Goal: Check status: Check status

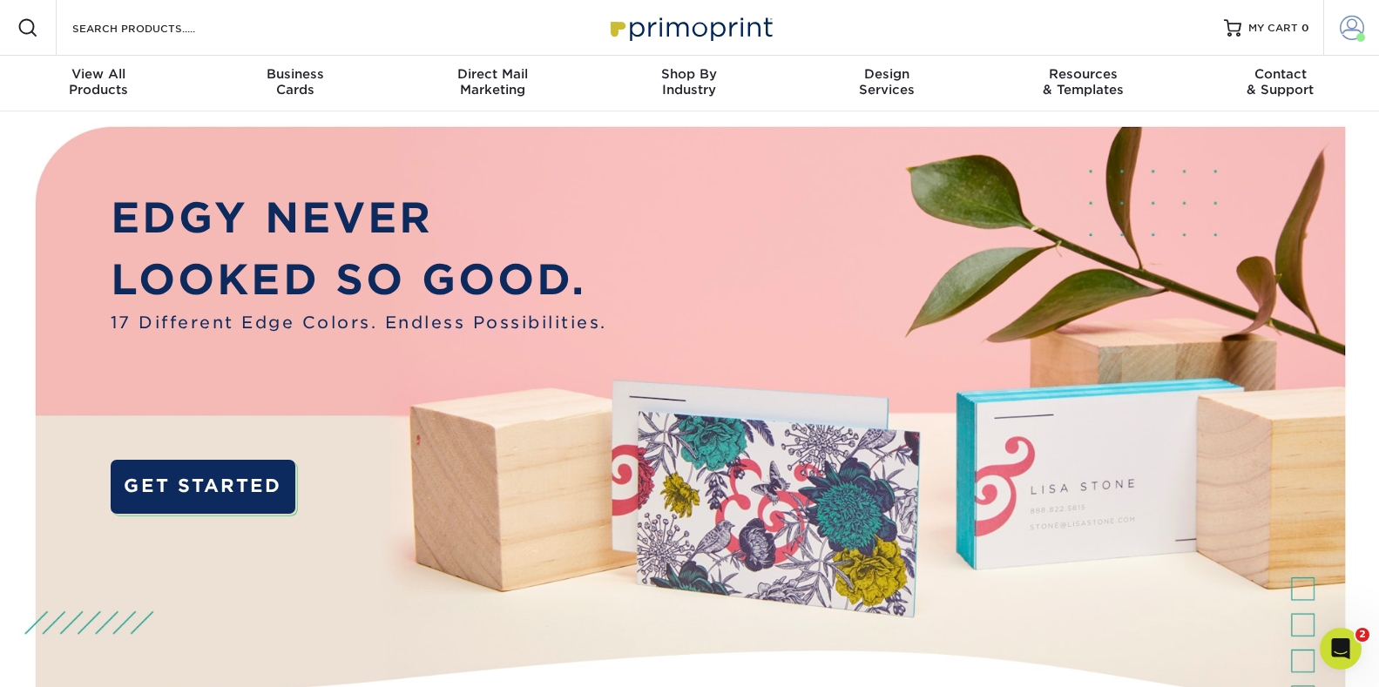
click at [1348, 24] on span at bounding box center [1352, 28] width 24 height 24
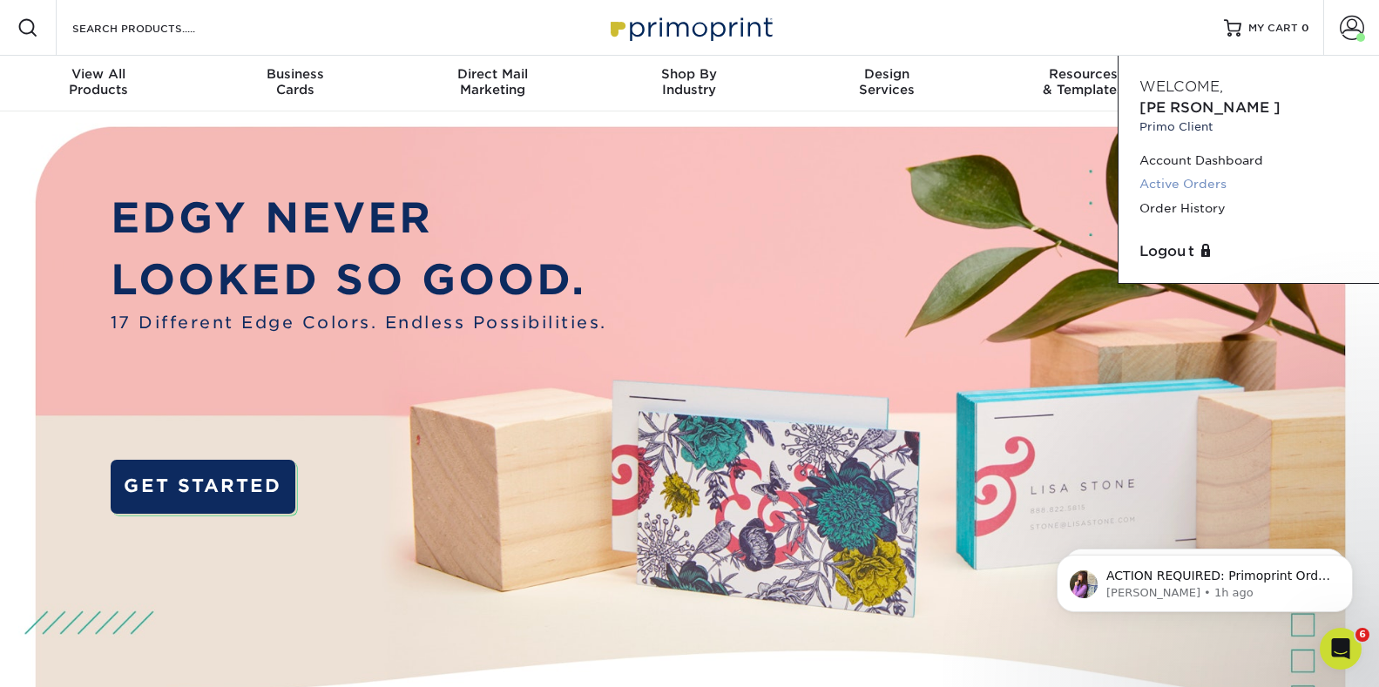
click at [1192, 172] on link "Active Orders" at bounding box center [1248, 184] width 219 height 24
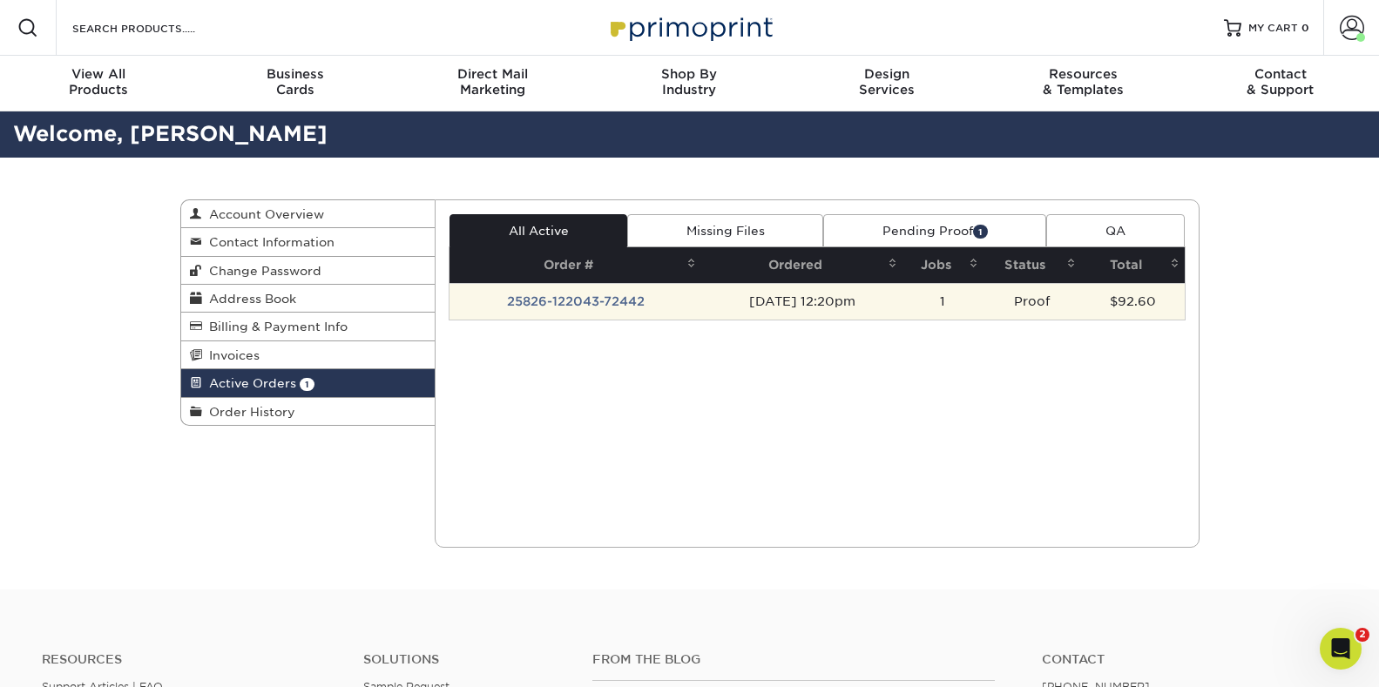
click at [1031, 298] on td "Proof" at bounding box center [1032, 301] width 98 height 37
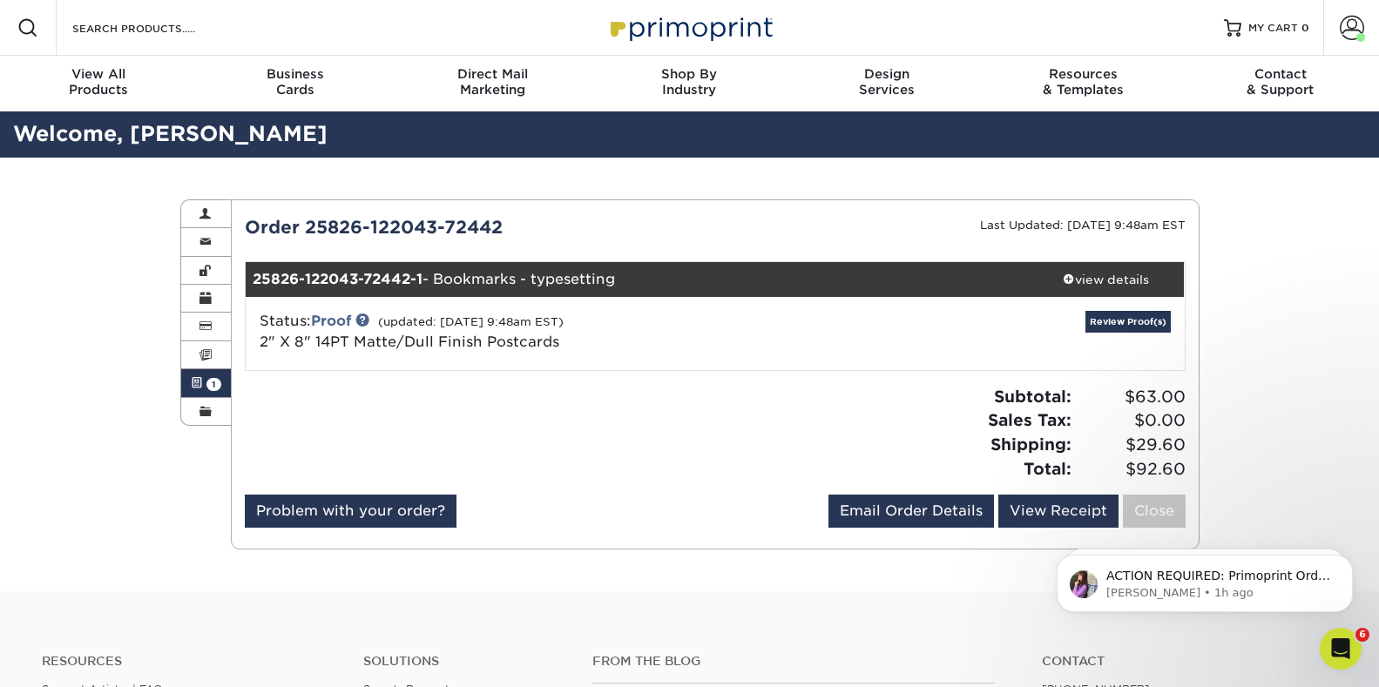
click at [486, 341] on span "2" X 8" 14PT Matte/Dull Finish Postcards" at bounding box center [410, 342] width 300 height 17
click at [413, 327] on small "(updated: 08/27/2025 9:48am EST)" at bounding box center [471, 321] width 186 height 13
click at [415, 343] on span "2" X 8" 14PT Matte/Dull Finish Postcards" at bounding box center [410, 342] width 300 height 17
click at [415, 344] on span "2" X 8" 14PT Matte/Dull Finish Postcards" at bounding box center [410, 342] width 300 height 17
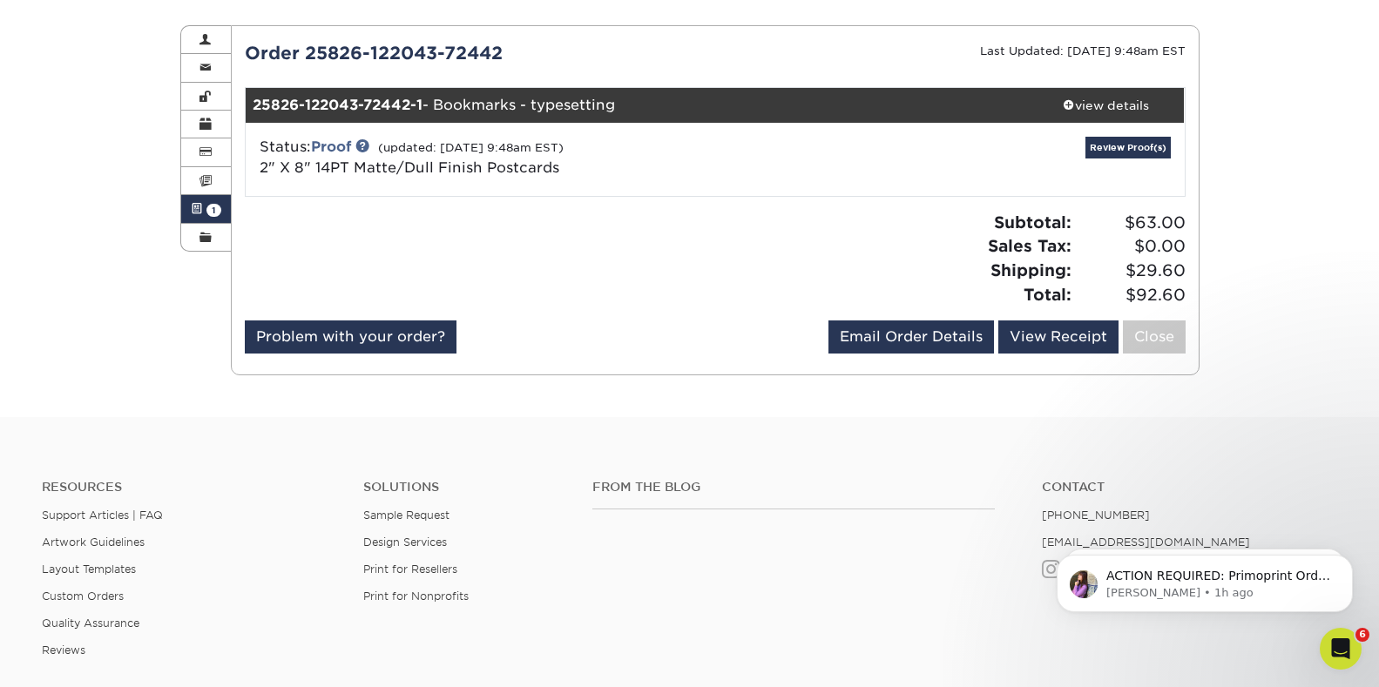
scroll to position [87, 0]
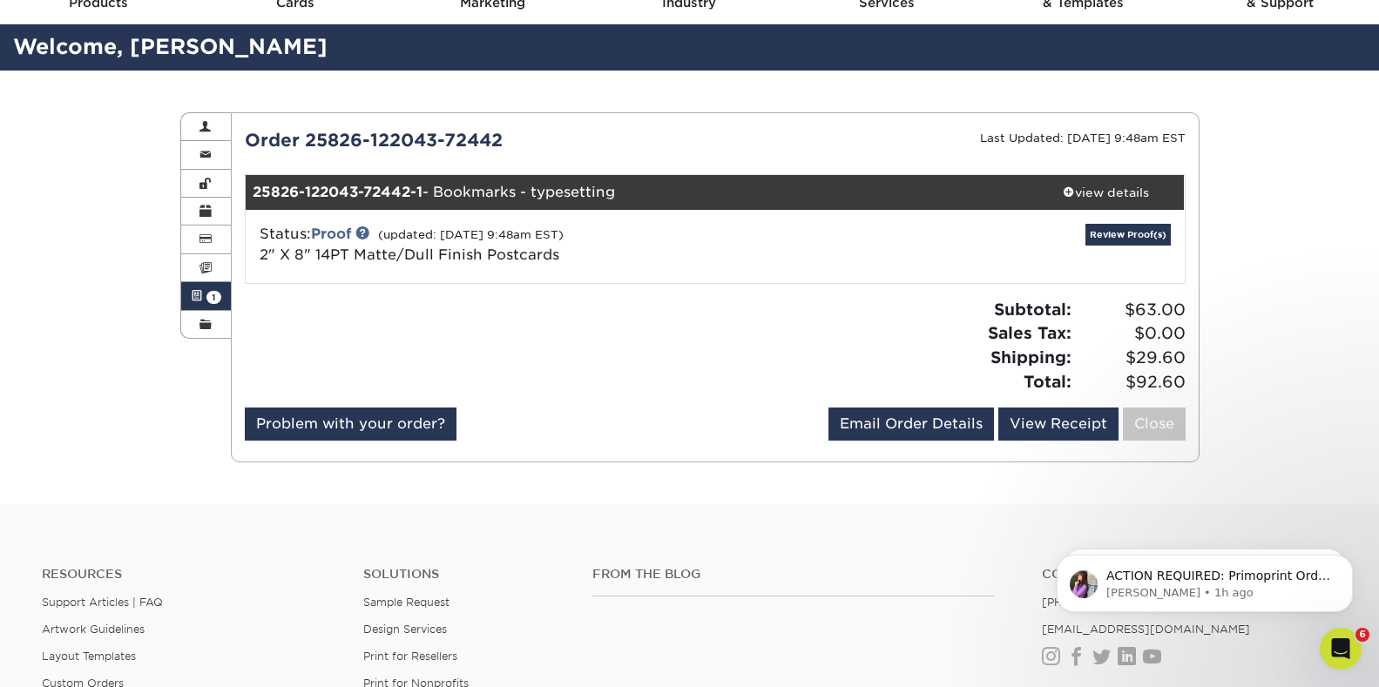
click at [379, 192] on strong "25826-122043-72442-1" at bounding box center [338, 192] width 170 height 17
click at [1111, 191] on div "view details" at bounding box center [1106, 192] width 157 height 17
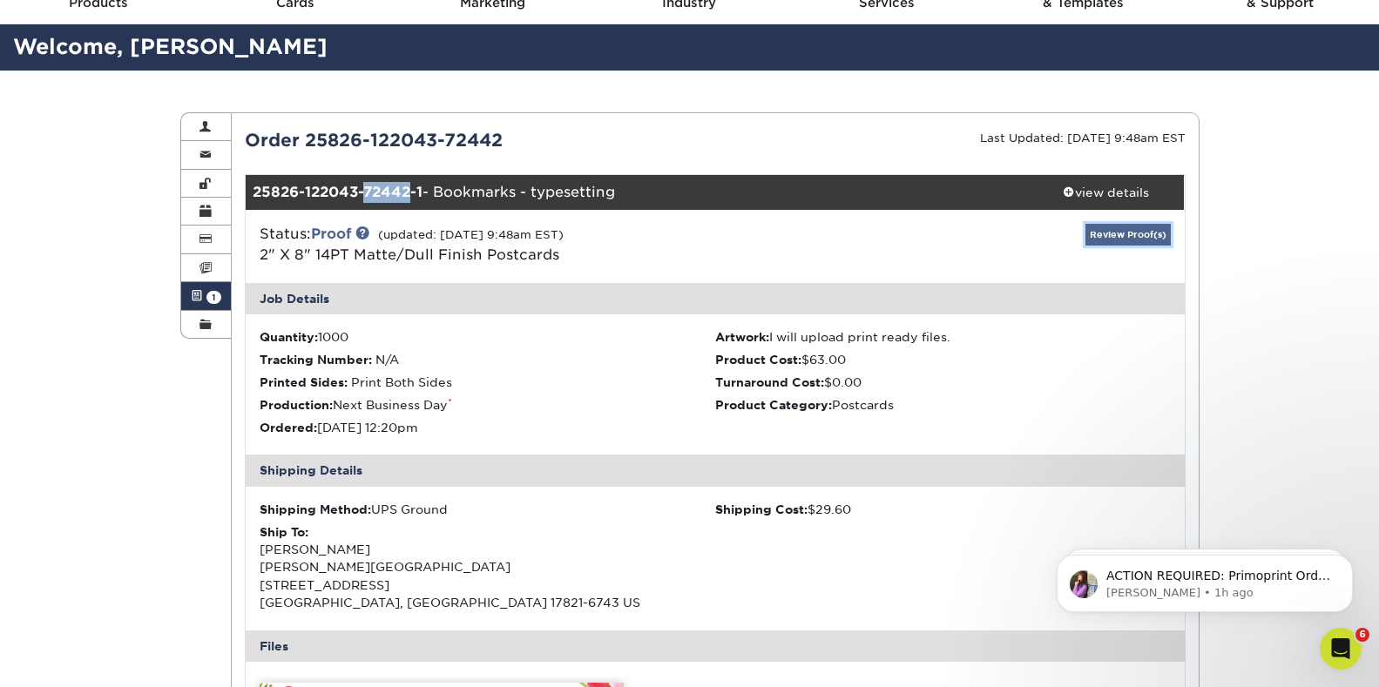
click at [1131, 233] on link "Review Proof(s)" at bounding box center [1127, 235] width 85 height 22
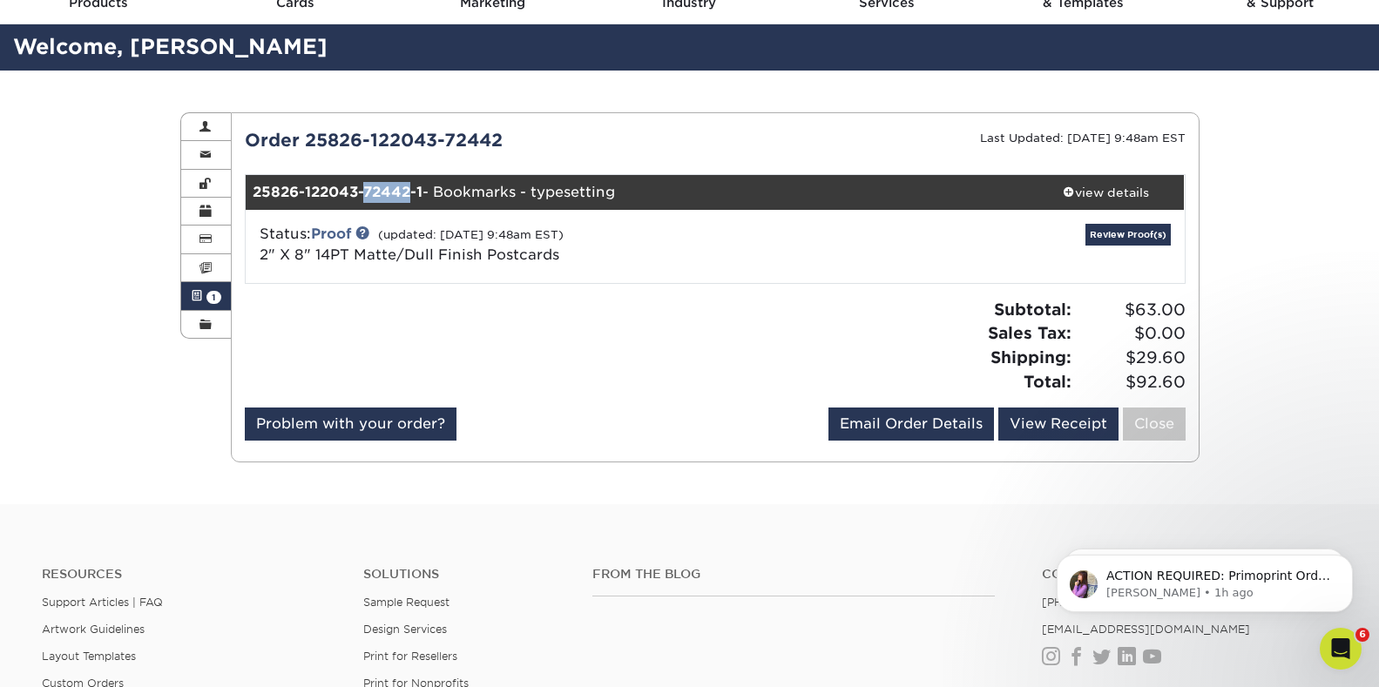
click at [208, 295] on span "1" at bounding box center [213, 297] width 15 height 13
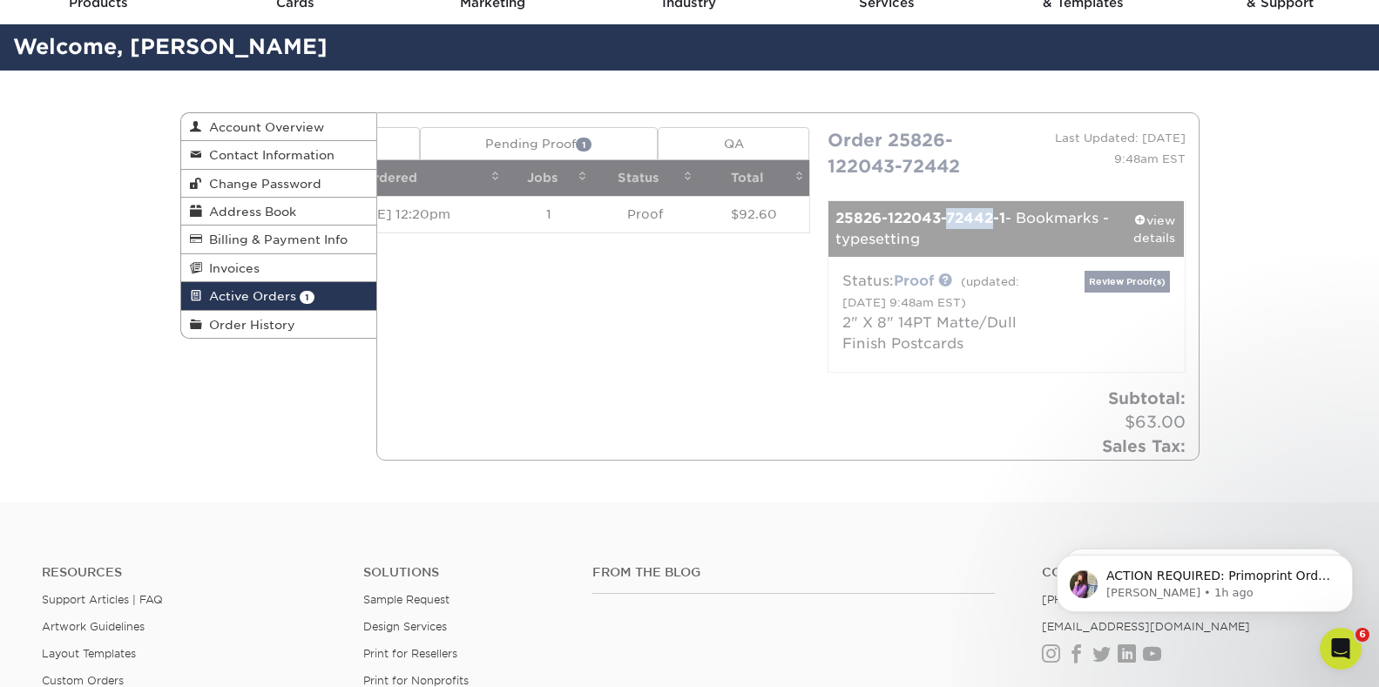
scroll to position [0, 0]
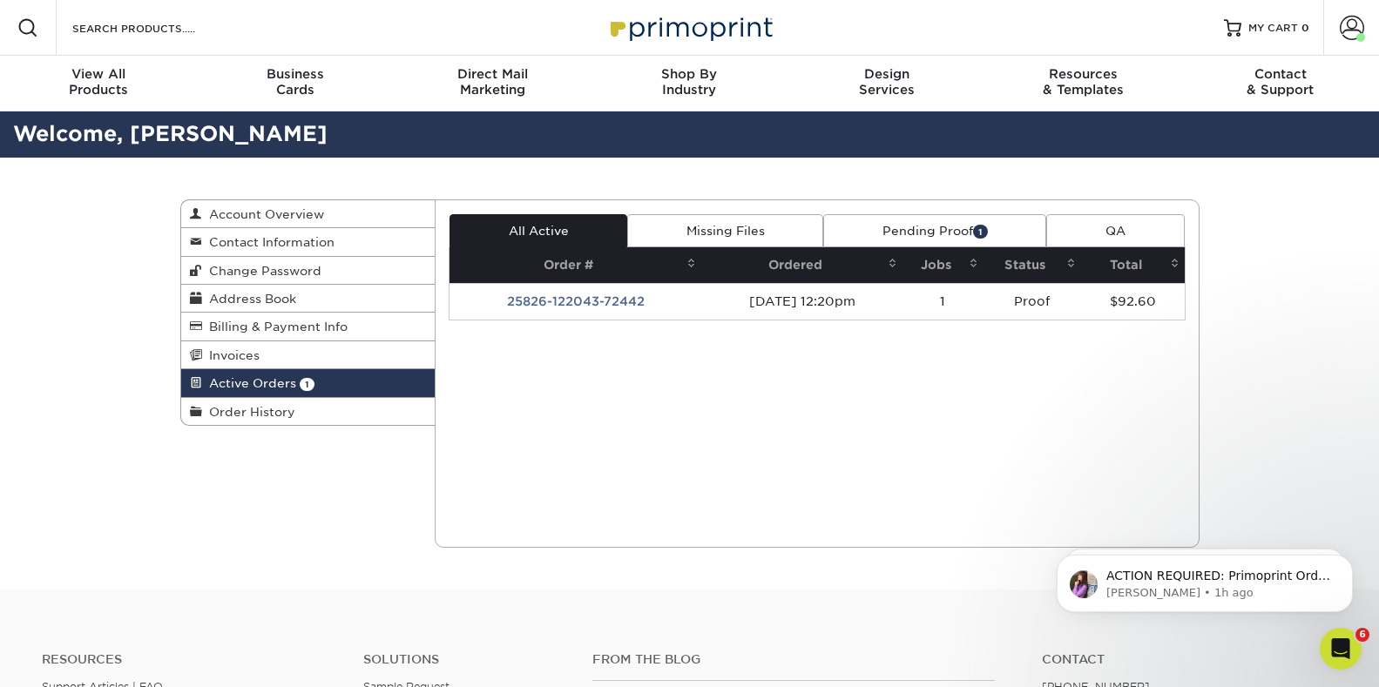
click at [920, 229] on link "Pending Proof 1" at bounding box center [934, 230] width 223 height 33
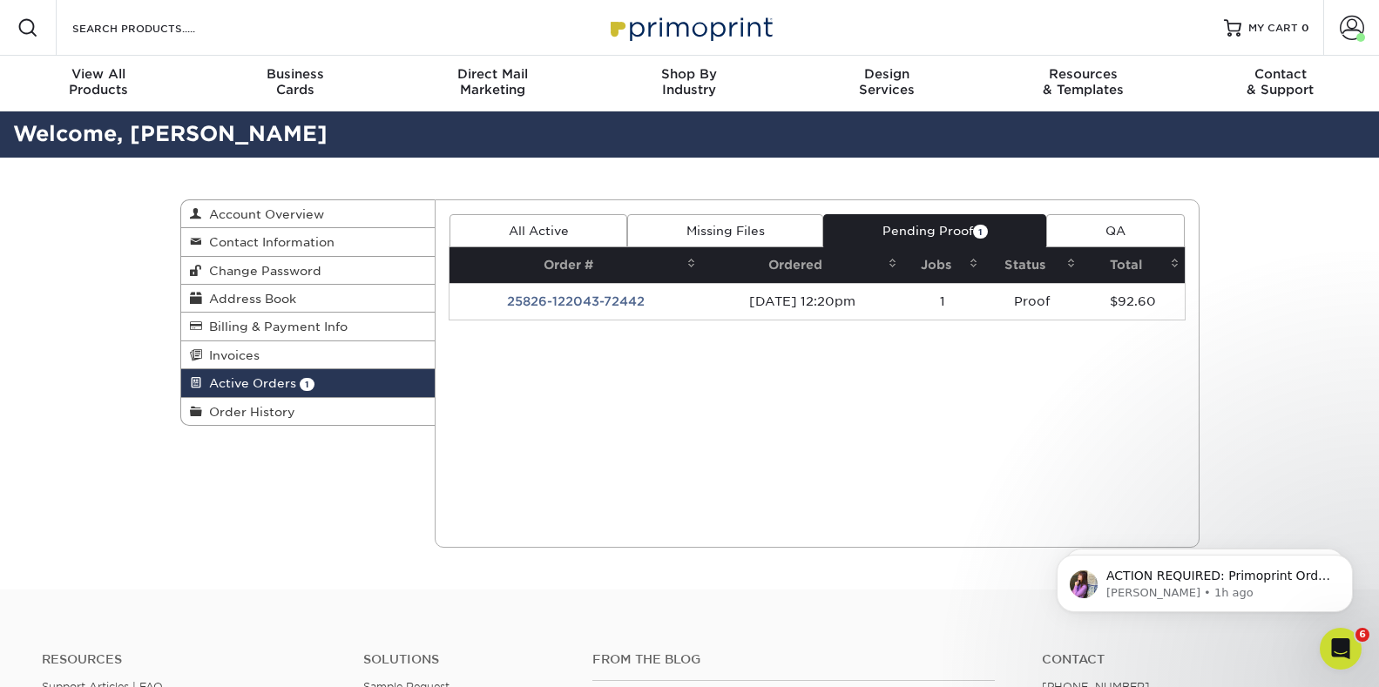
click at [920, 229] on link "Pending Proof 1" at bounding box center [934, 230] width 223 height 33
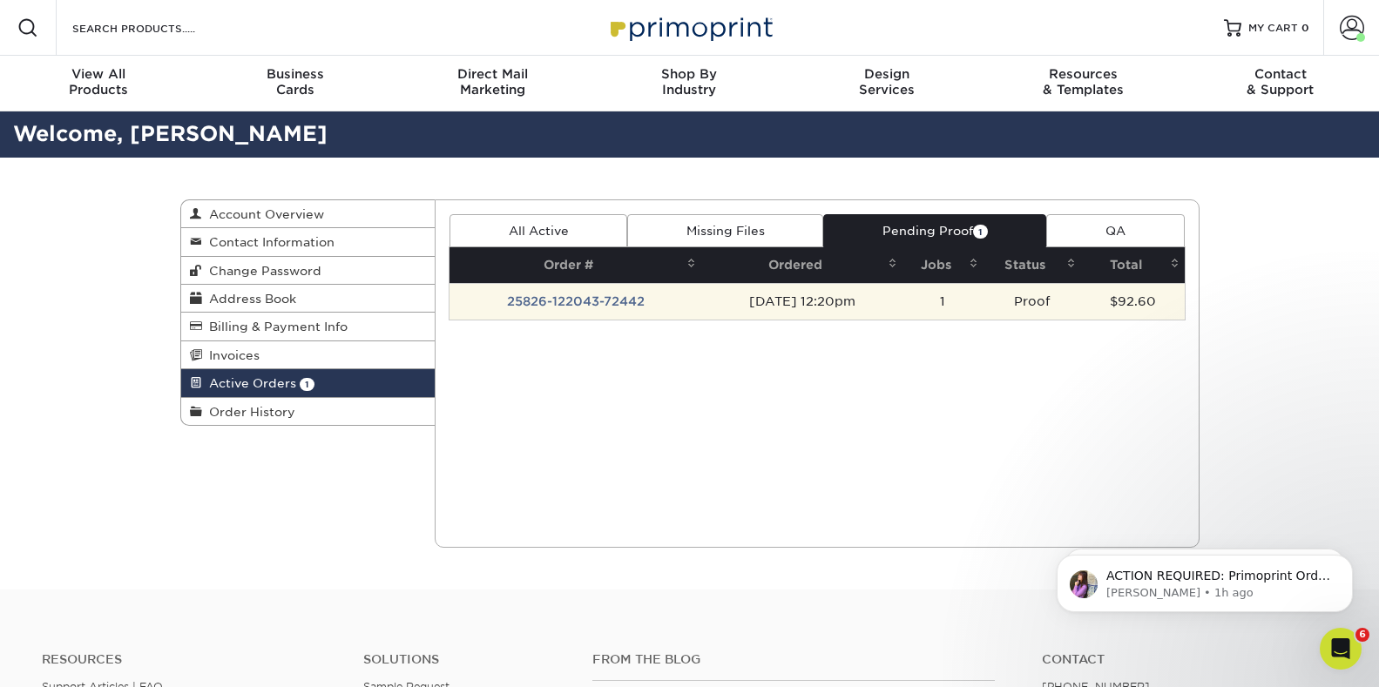
click at [557, 294] on td "25826-122043-72442" at bounding box center [575, 301] width 252 height 37
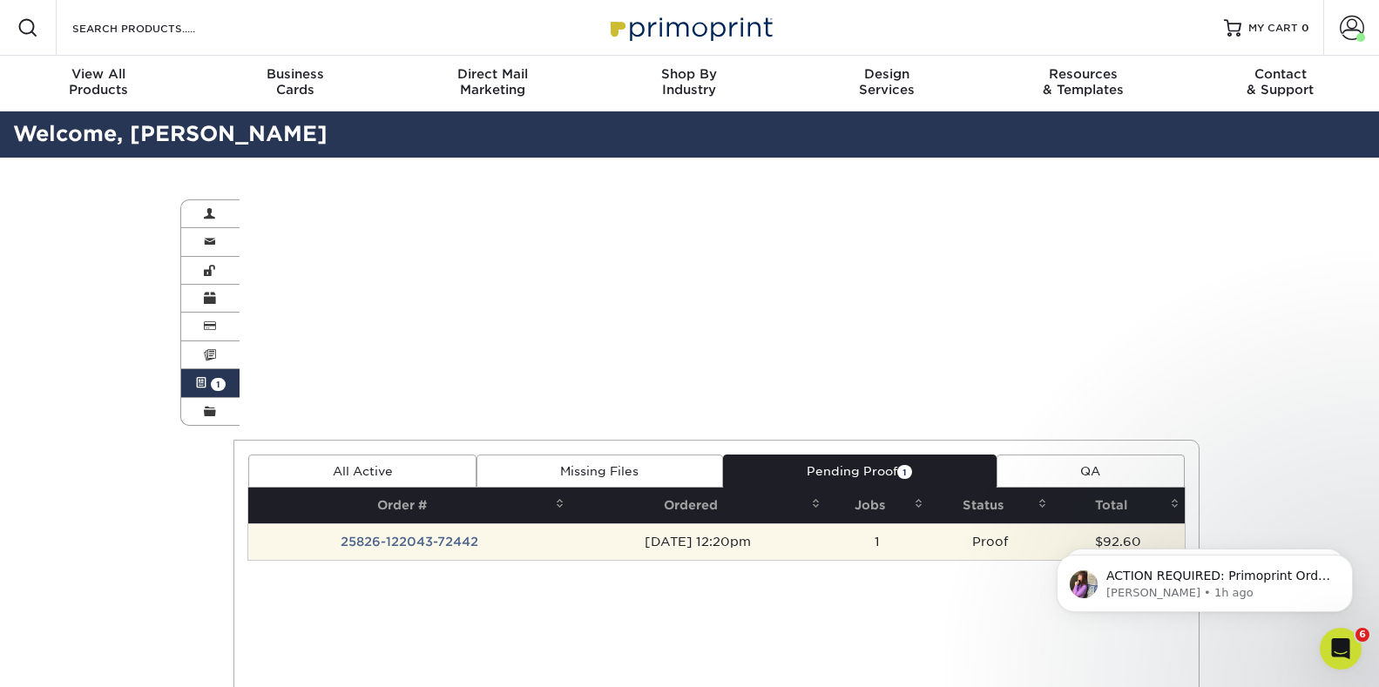
click at [557, 294] on div "Active Orders Account Overview Contact Information Change Password Address Book…" at bounding box center [689, 494] width 1045 height 672
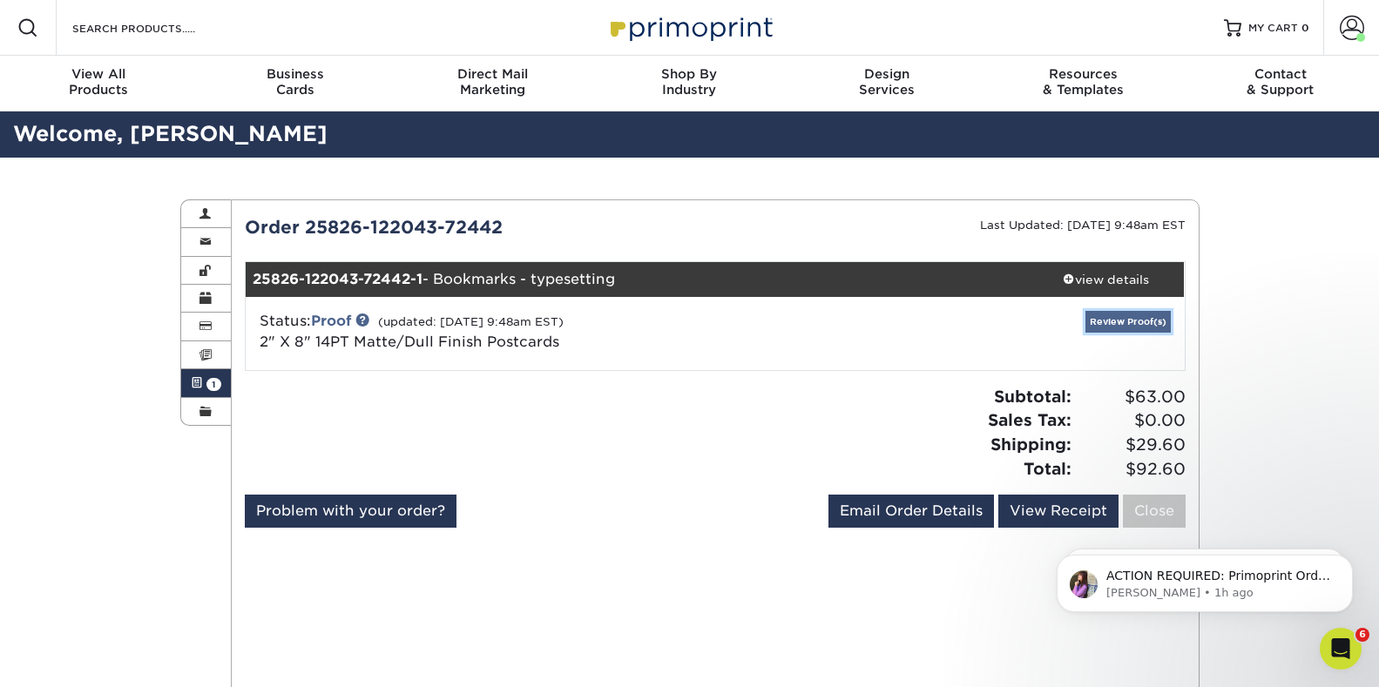
click at [1126, 318] on link "Review Proof(s)" at bounding box center [1127, 322] width 85 height 22
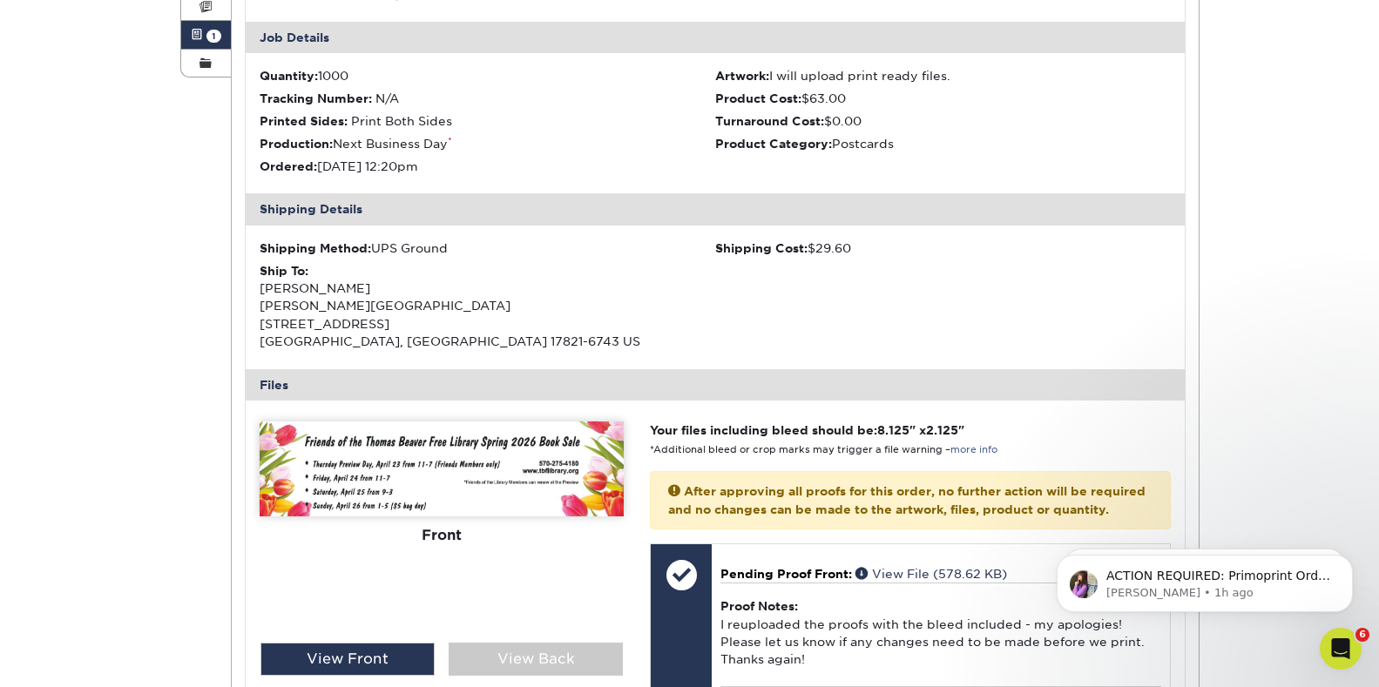
scroll to position [436, 0]
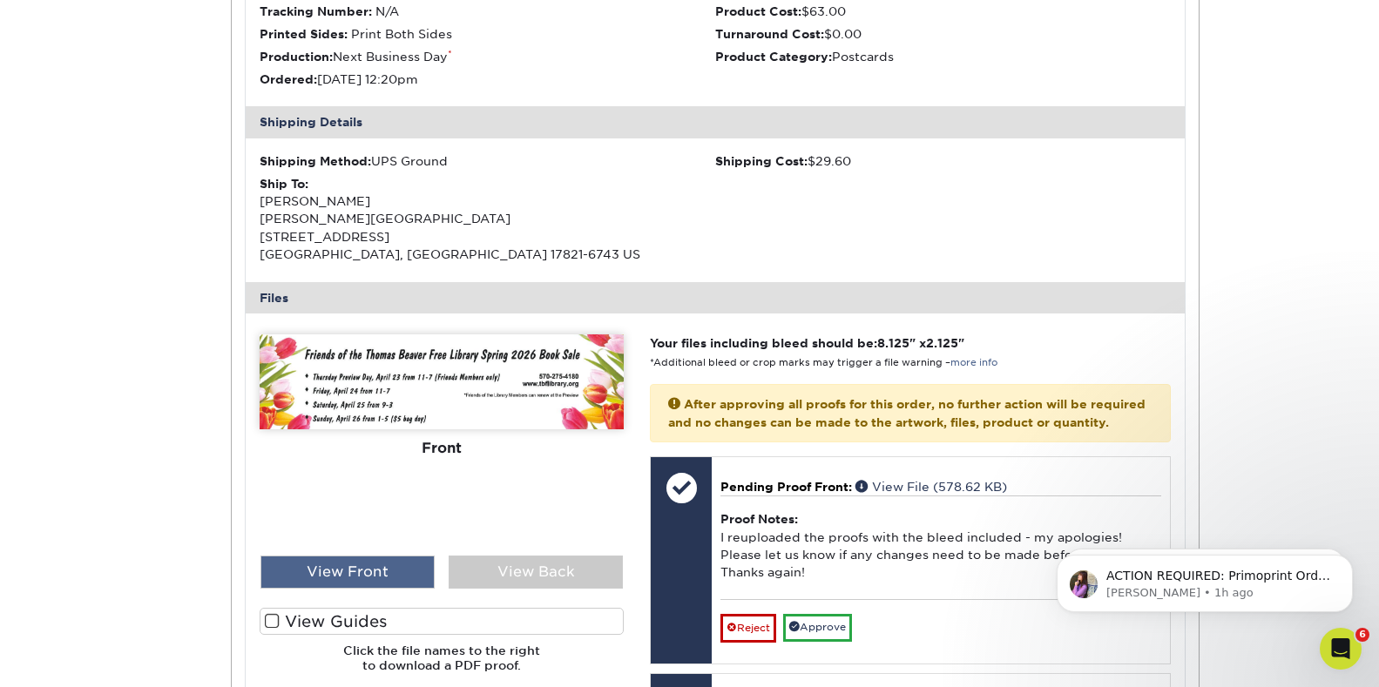
click at [380, 573] on div "View Front" at bounding box center [347, 572] width 174 height 33
click at [346, 569] on div "View Front" at bounding box center [347, 572] width 174 height 33
click at [346, 571] on div "View Front" at bounding box center [347, 572] width 174 height 33
click at [538, 395] on img at bounding box center [442, 381] width 364 height 95
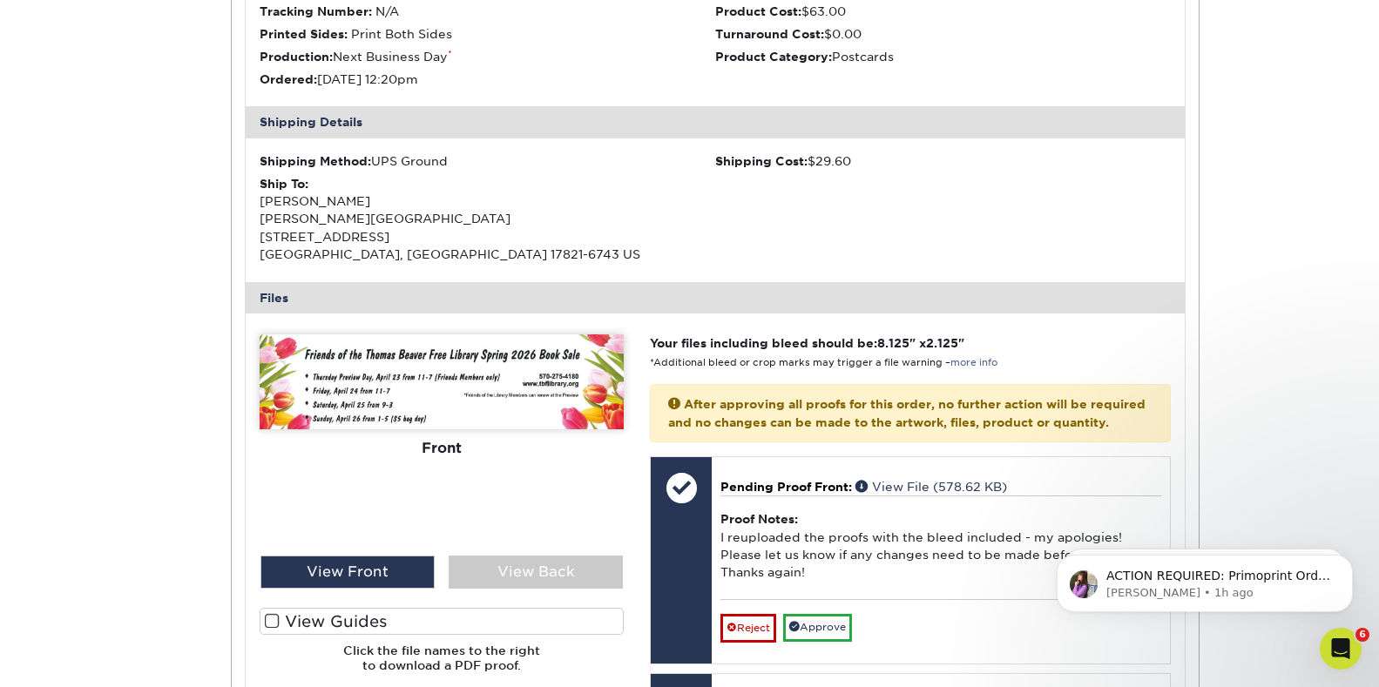
click at [449, 450] on div "Front" at bounding box center [442, 448] width 364 height 38
click at [521, 569] on div "View Back" at bounding box center [536, 572] width 174 height 33
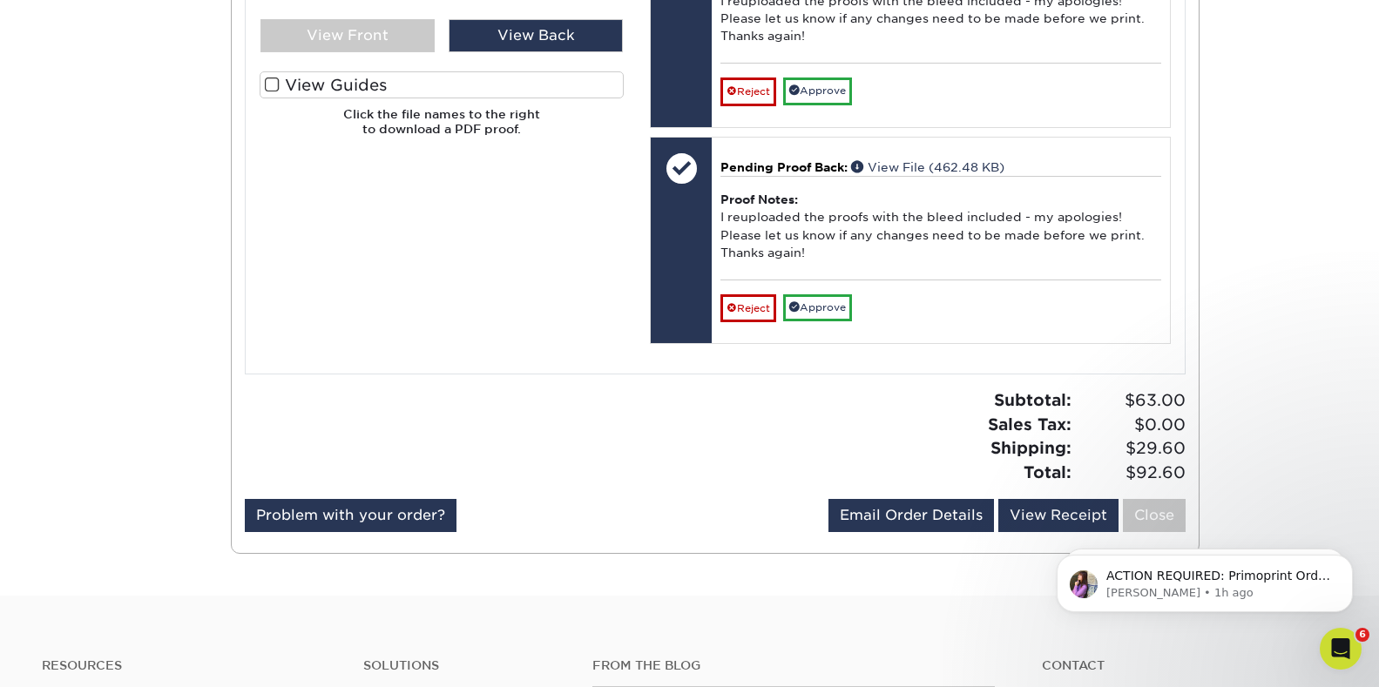
scroll to position [885, 0]
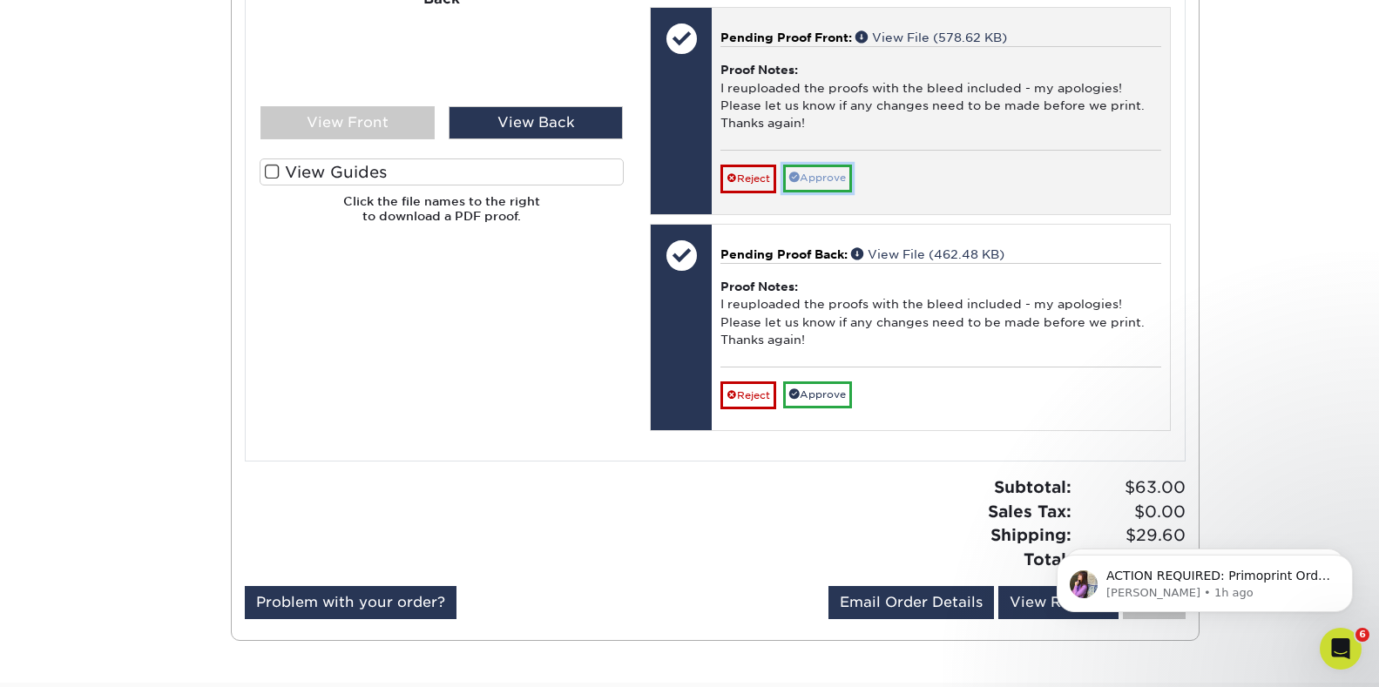
click at [819, 192] on link "Approve" at bounding box center [817, 178] width 69 height 27
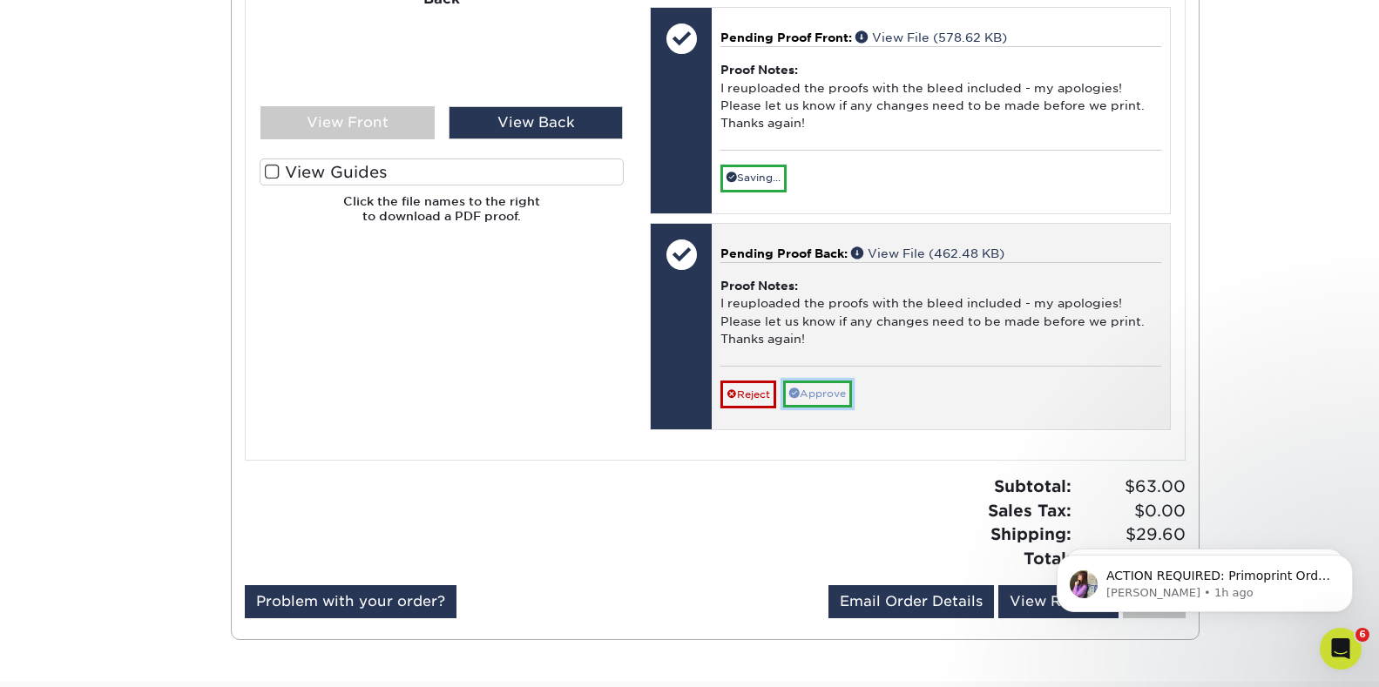
click at [835, 408] on link "Approve" at bounding box center [817, 394] width 69 height 27
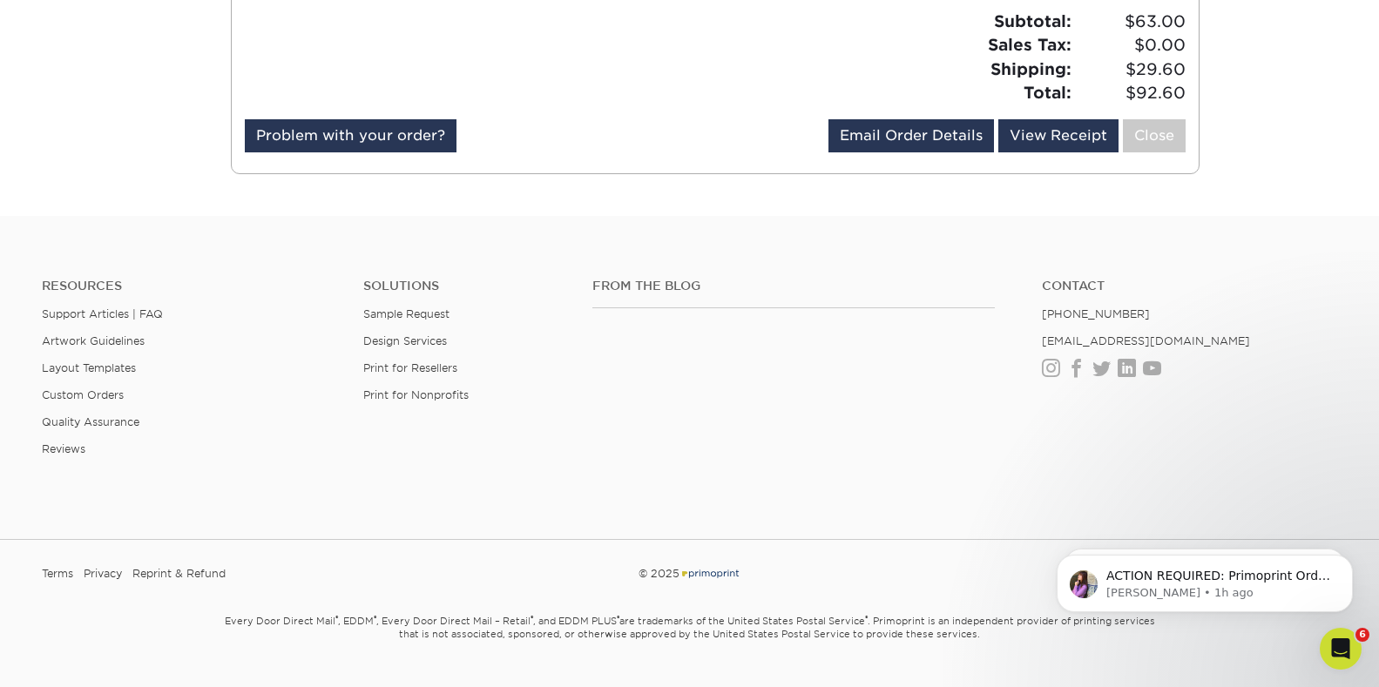
scroll to position [1352, 0]
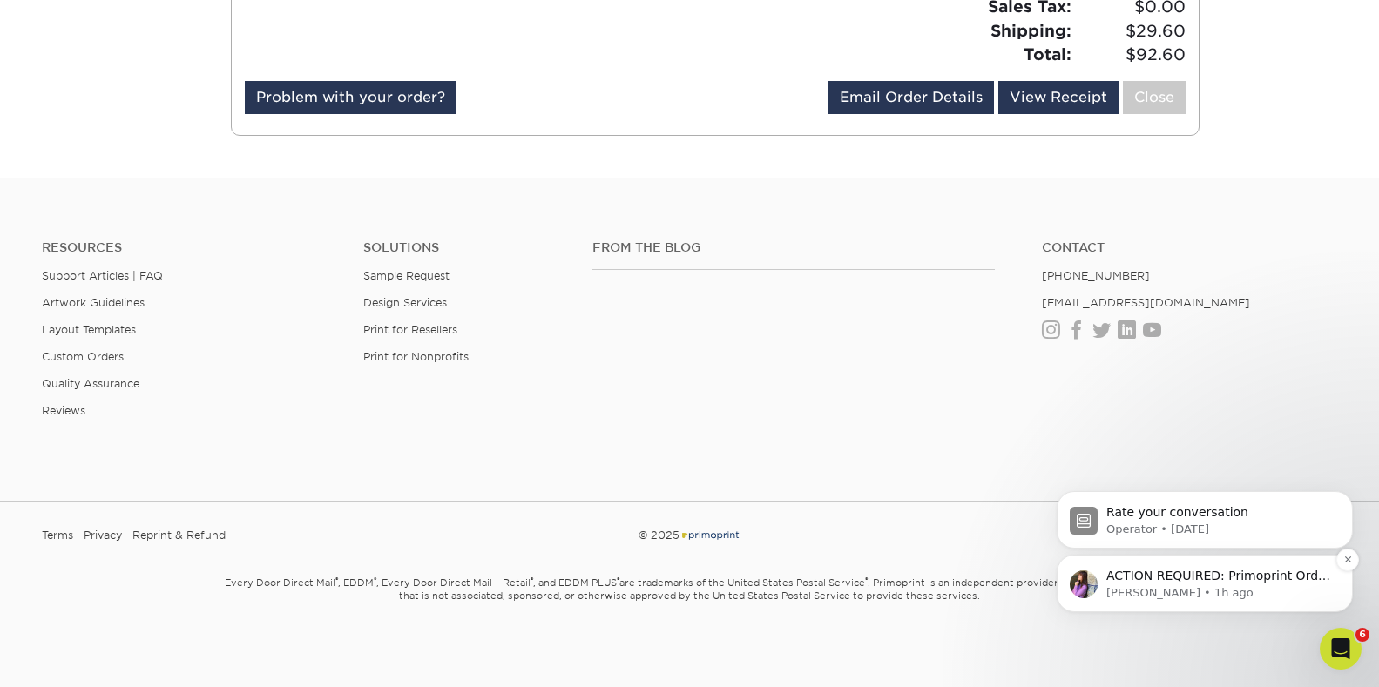
click at [1149, 588] on p "[PERSON_NAME] • 1h ago" at bounding box center [1218, 593] width 225 height 16
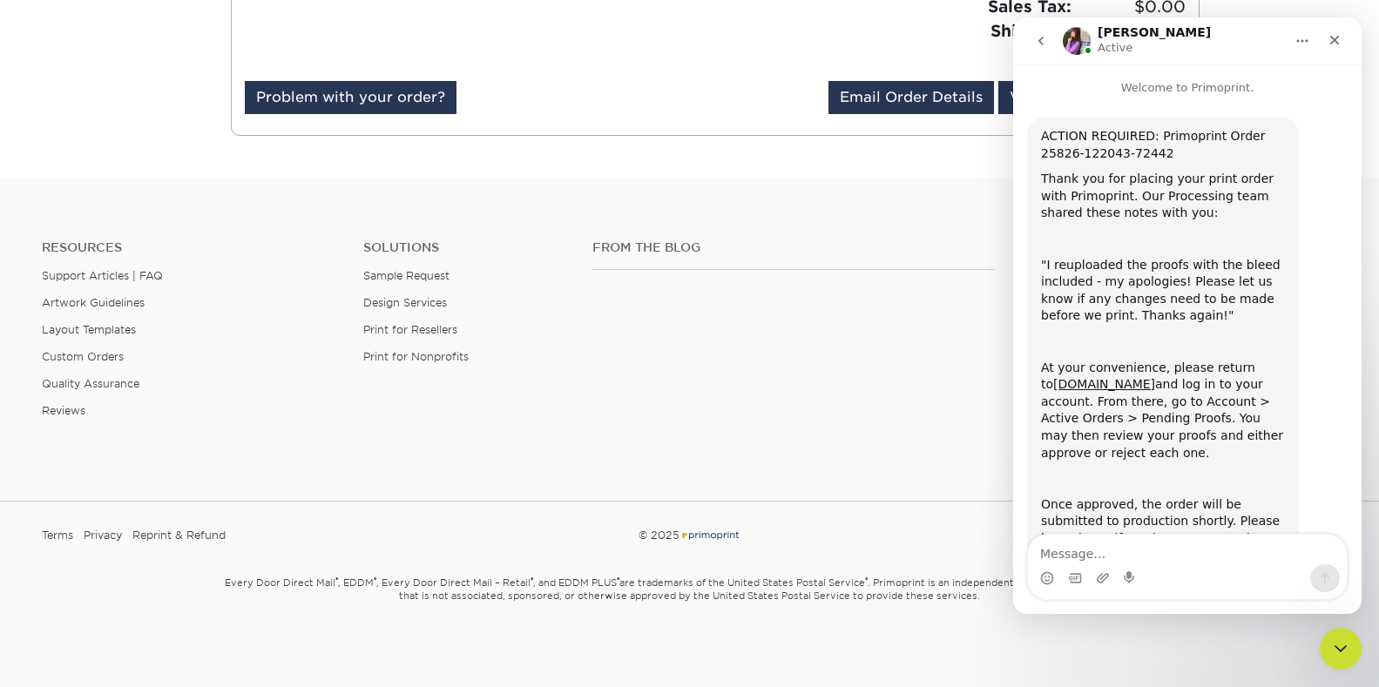
scroll to position [111, 0]
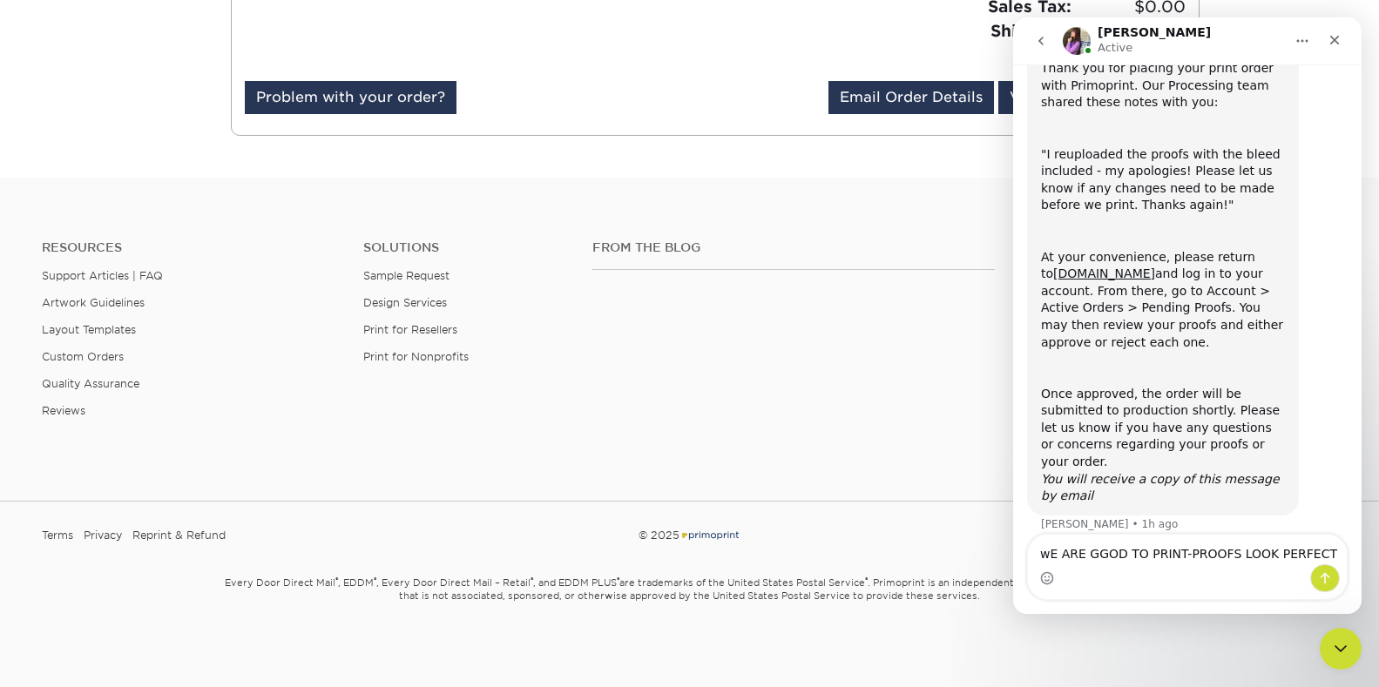
type textarea "wE ARE GGOD TO PRINT-PROOFS LOOK PERFECT."
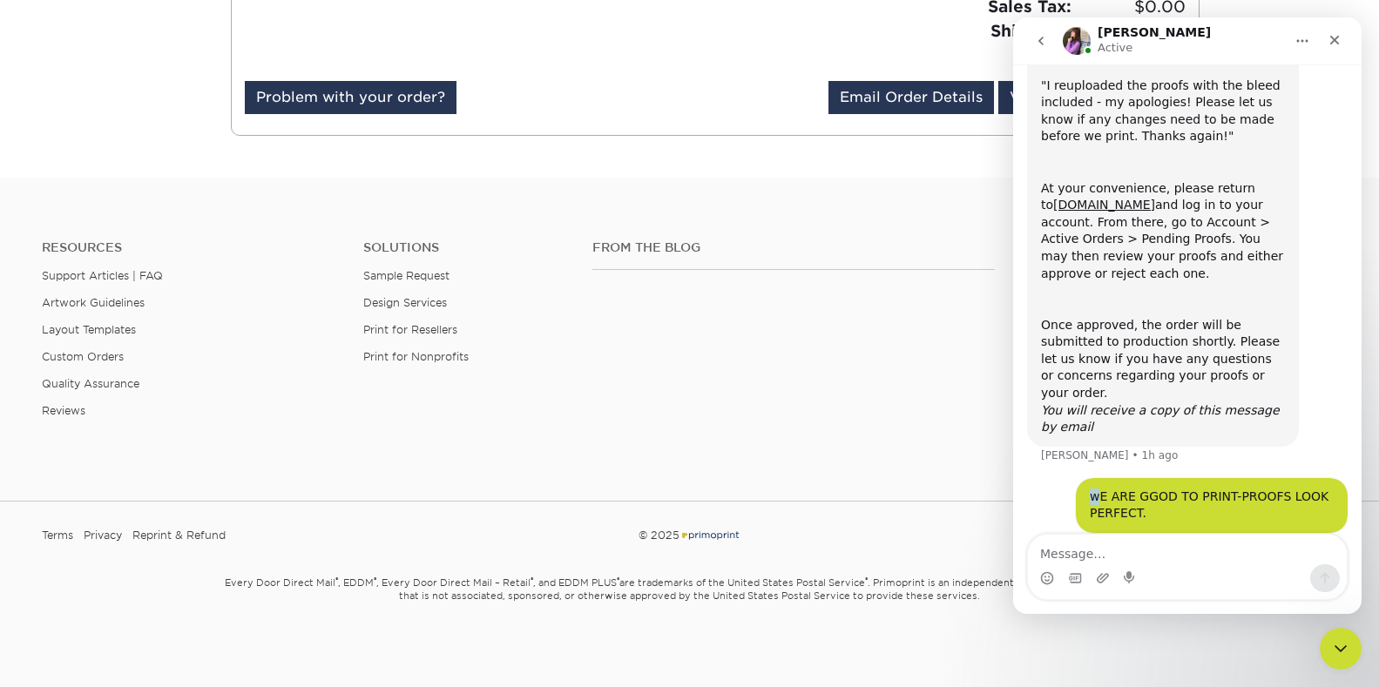
click at [1090, 489] on div "wE ARE GGOD TO PRINT-PROOFS LOOK PERFECT." at bounding box center [1212, 506] width 244 height 34
click at [1162, 564] on textarea "Message…" at bounding box center [1187, 550] width 319 height 30
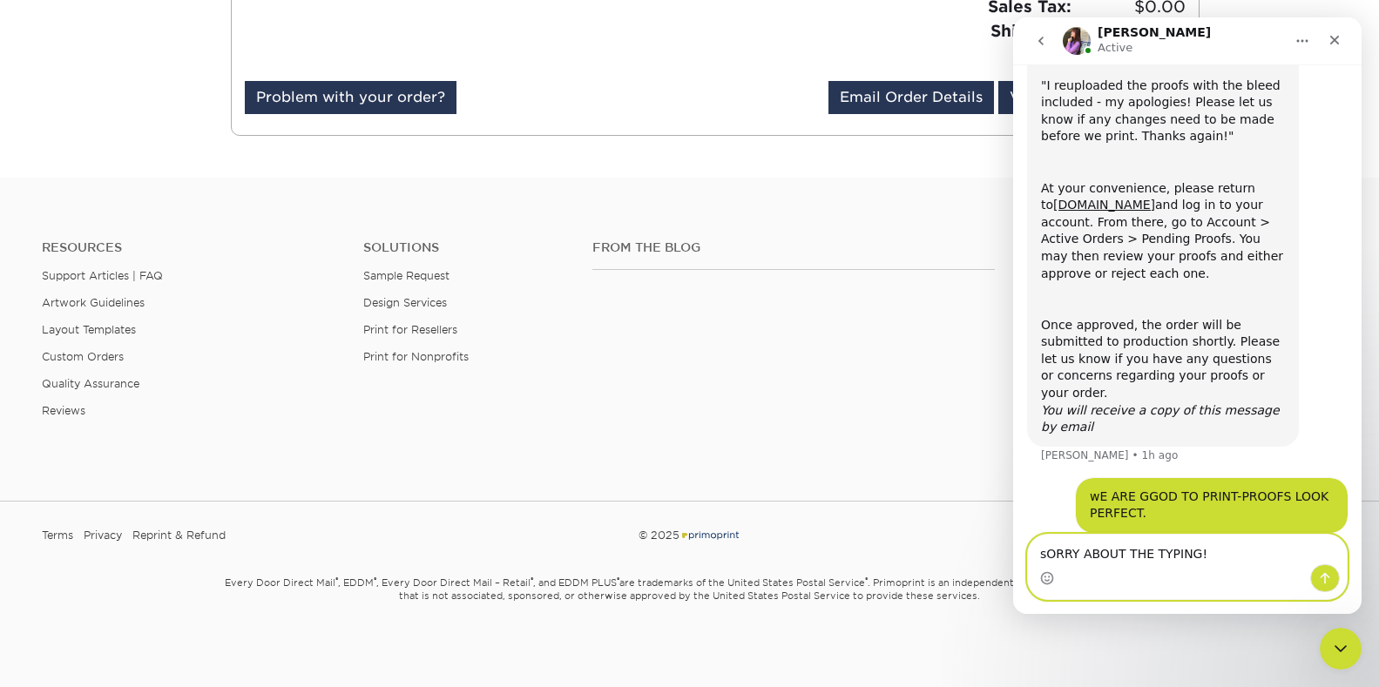
click at [1037, 555] on textarea "sORRY ABOUT THE TYPING!" at bounding box center [1187, 550] width 319 height 30
type textarea "SORRY ABOUT THE TYPING!"
click at [1327, 577] on icon "Send a message…" at bounding box center [1325, 578] width 14 height 14
